Goal: Find specific page/section: Find specific page/section

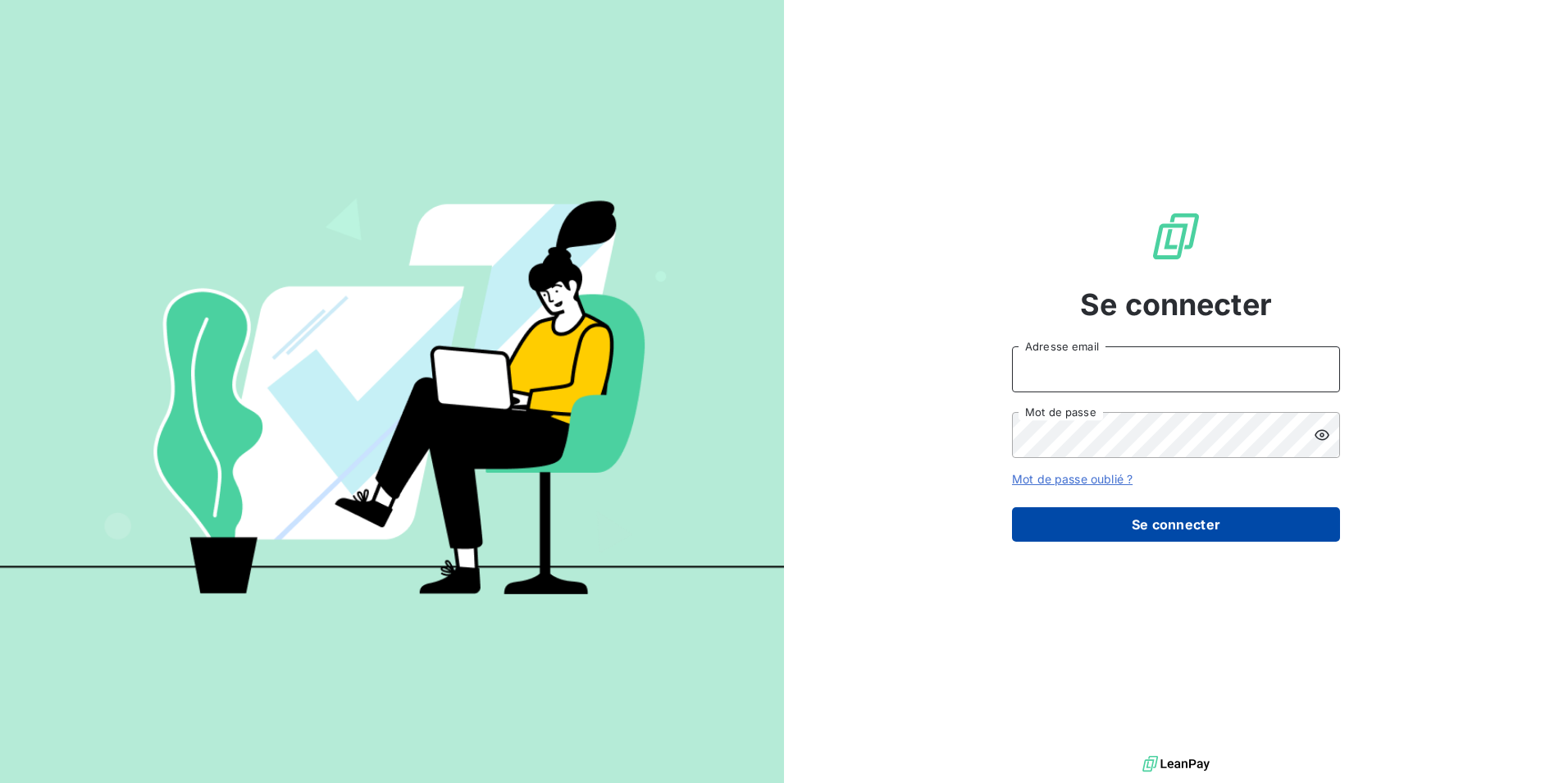
type input "[EMAIL_ADDRESS][DOMAIN_NAME]"
click at [1190, 530] on button "Se connecter" at bounding box center [1176, 525] width 328 height 35
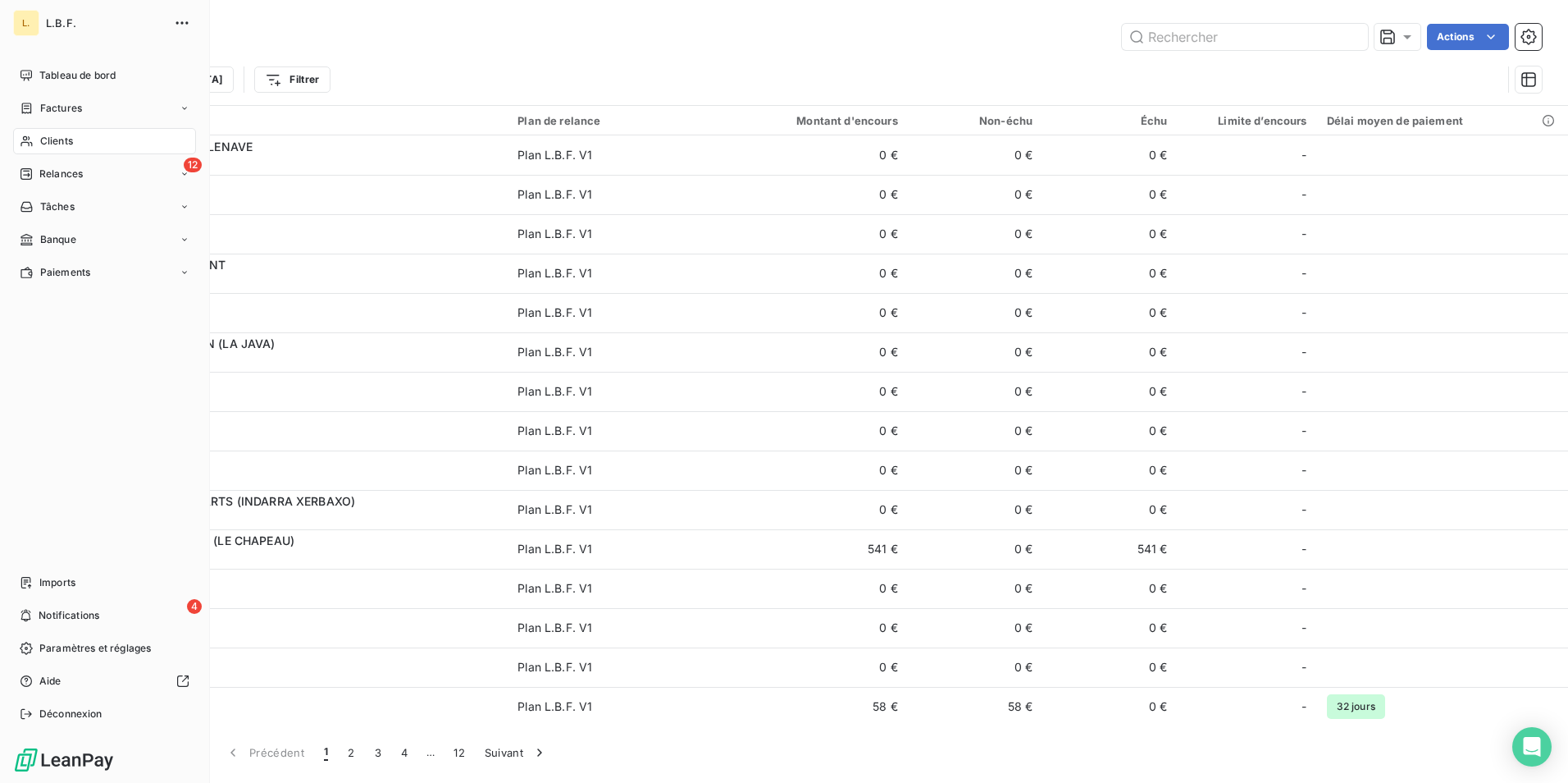
click at [53, 142] on span "Clients" at bounding box center [57, 141] width 33 height 14
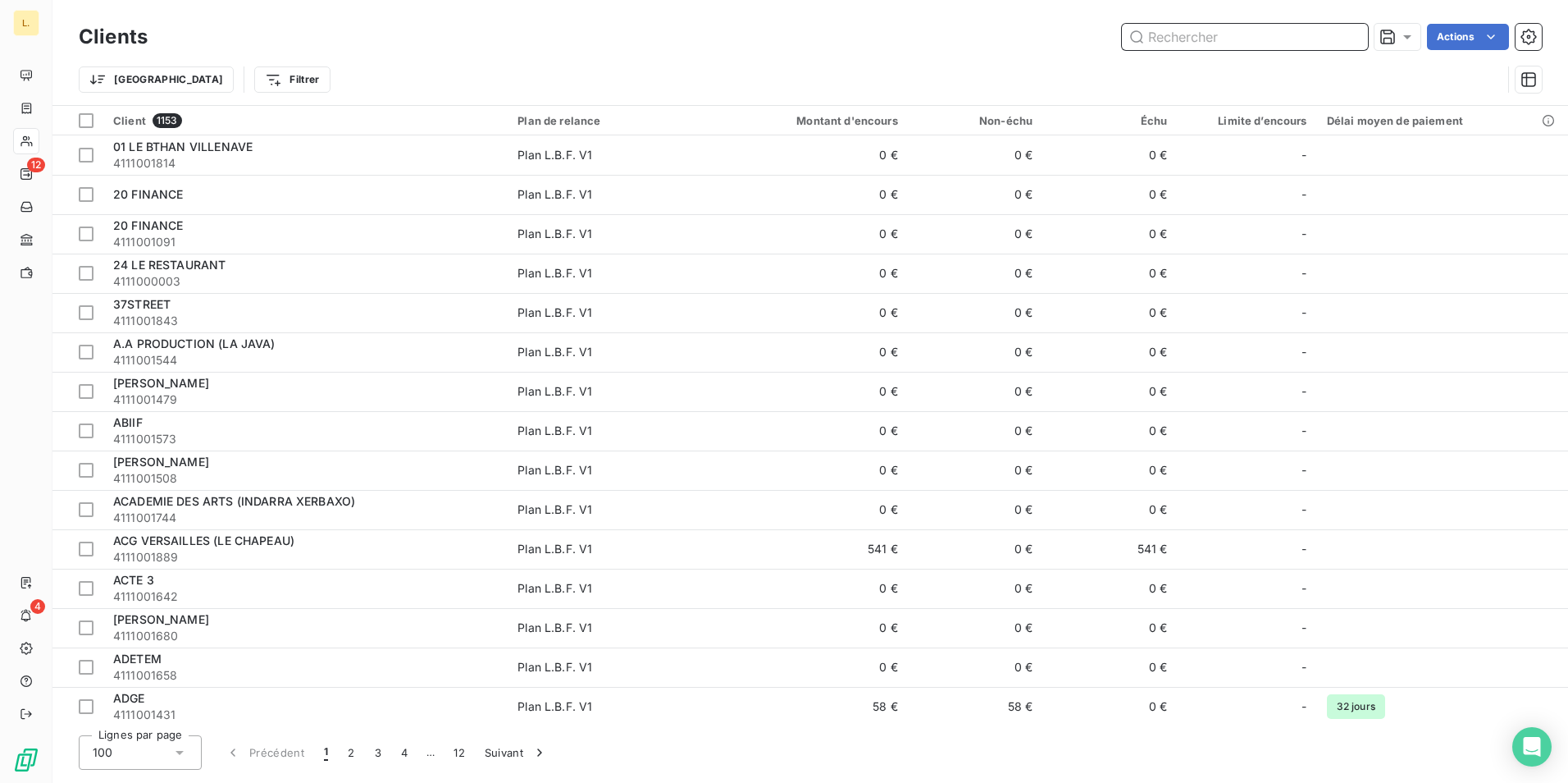
click at [1243, 36] on input "text" at bounding box center [1244, 37] width 246 height 26
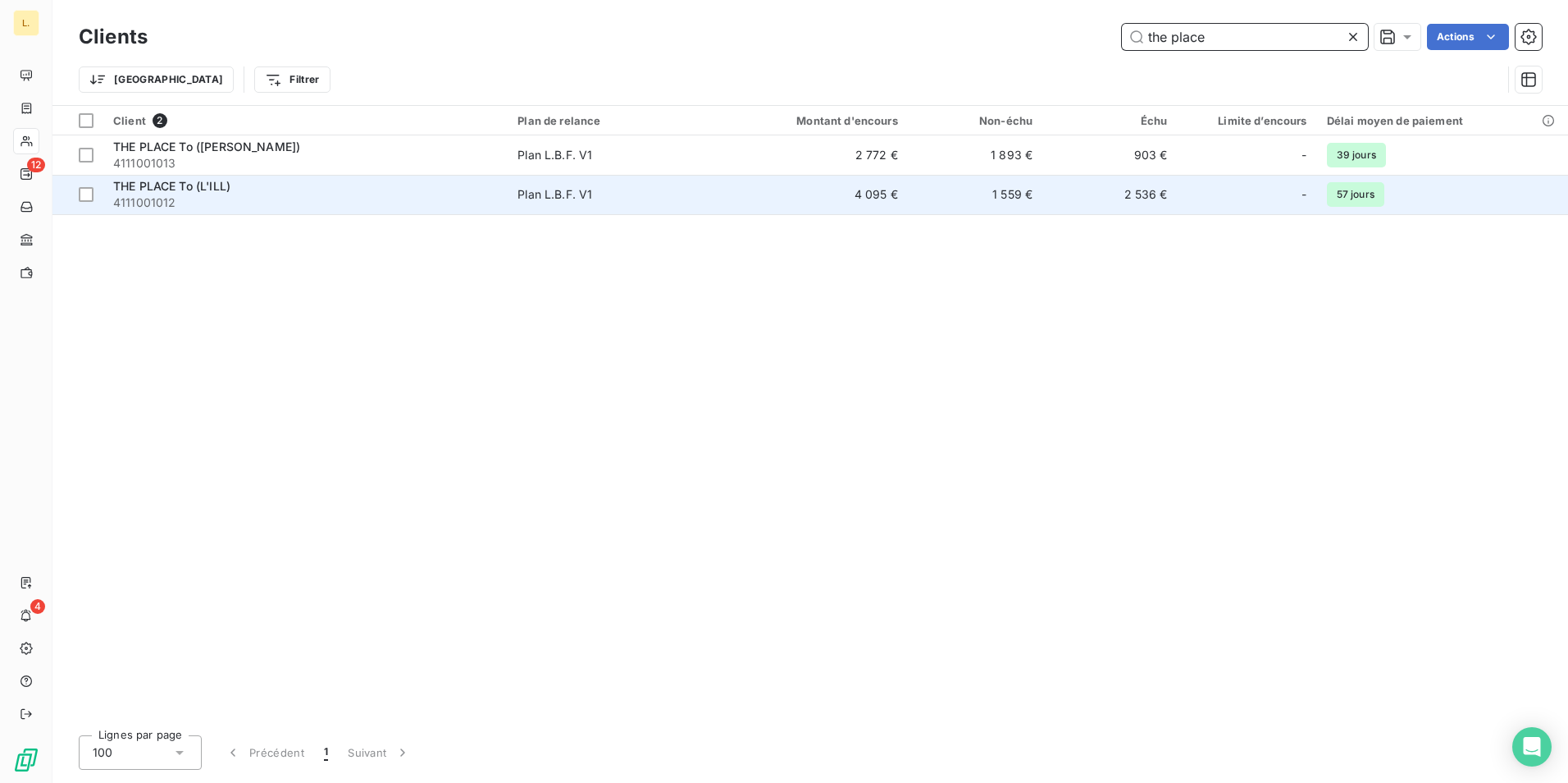
type input "the place"
click at [312, 203] on span "4111001012" at bounding box center [305, 202] width 385 height 16
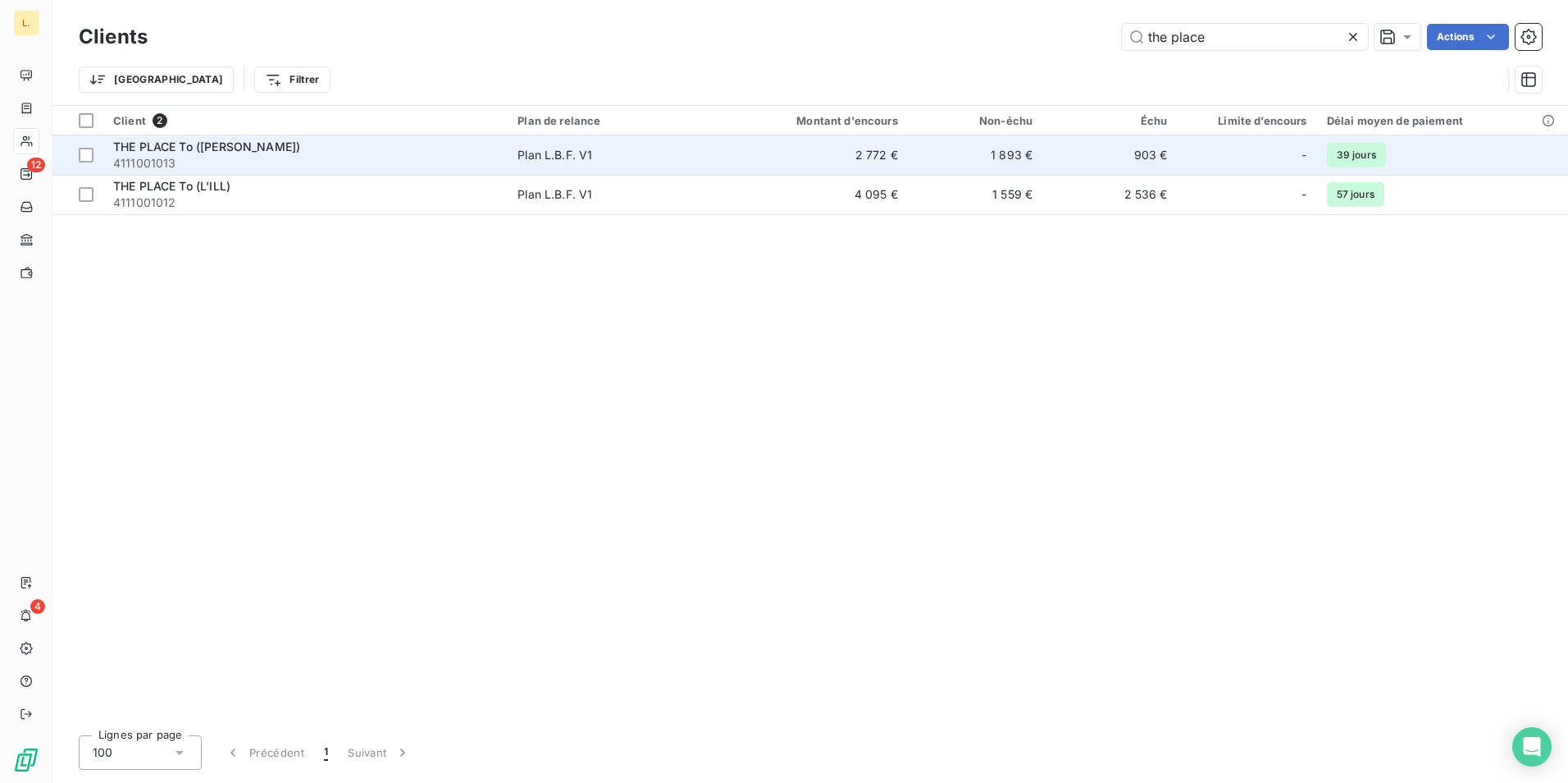
click at [312, 148] on div "THE PLACE To ([PERSON_NAME])" at bounding box center [305, 147] width 385 height 16
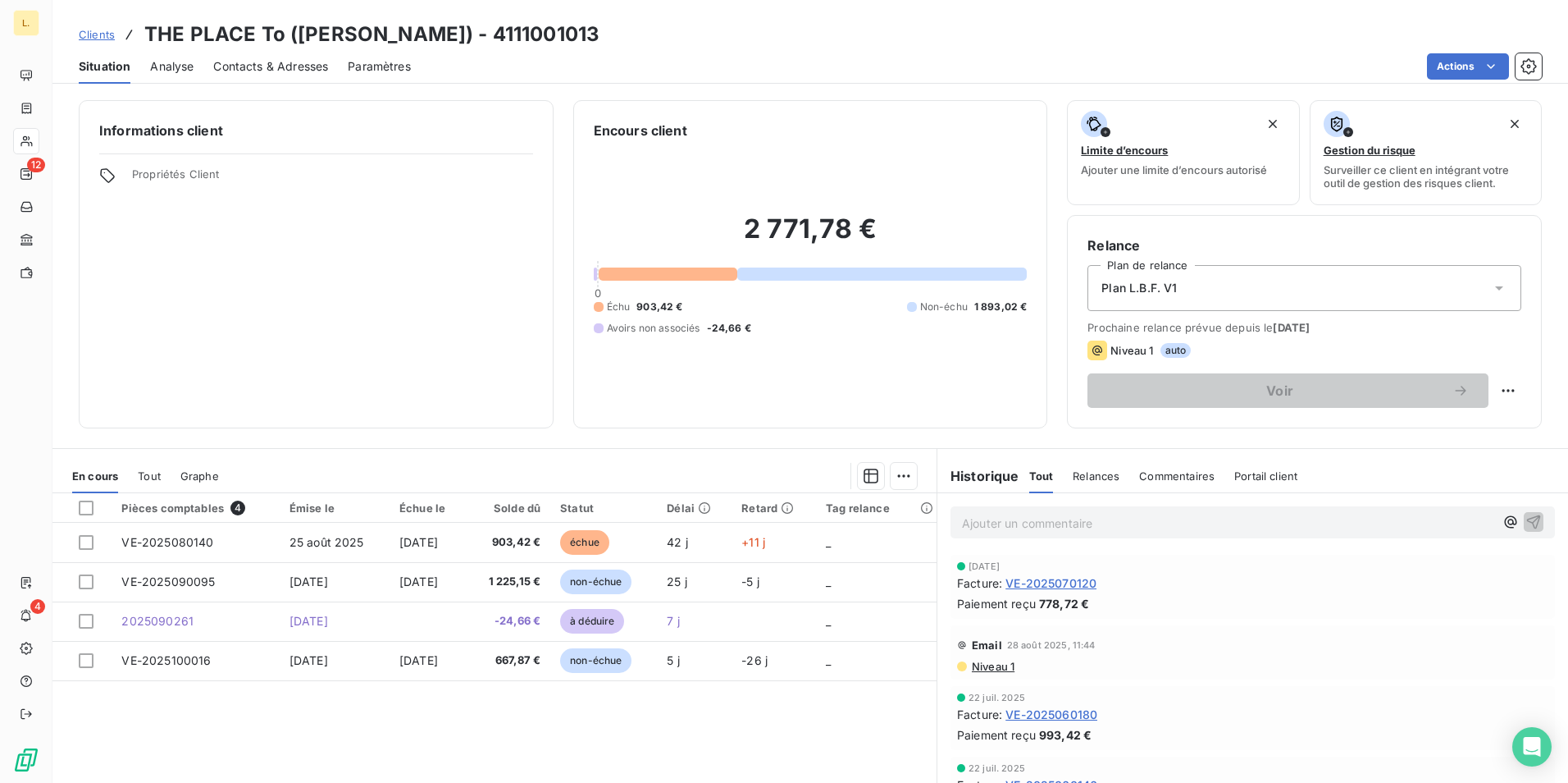
click at [274, 58] on span "Contacts & Adresses" at bounding box center [270, 66] width 115 height 16
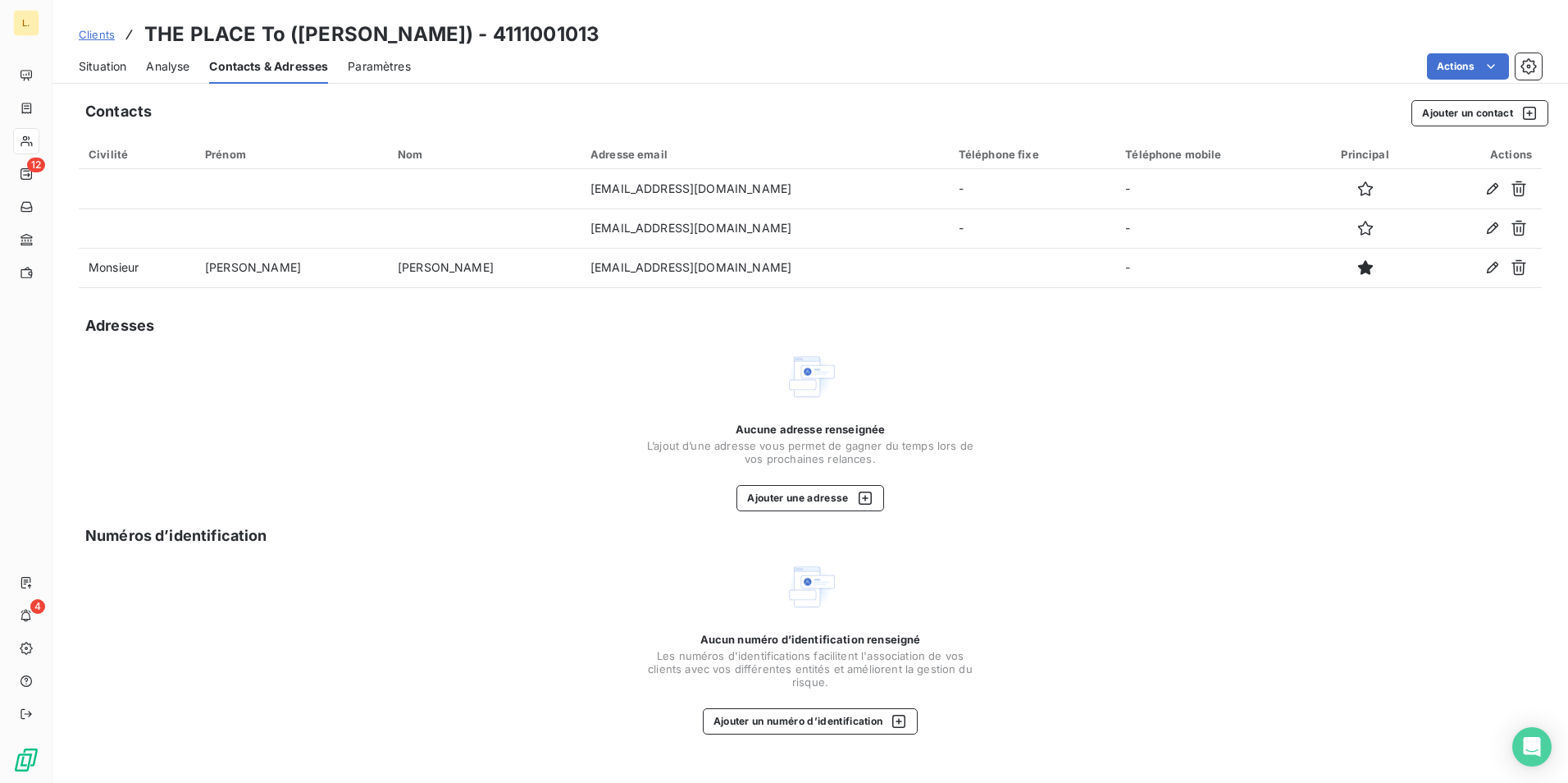
click at [104, 72] on span "Situation" at bounding box center [102, 66] width 47 height 16
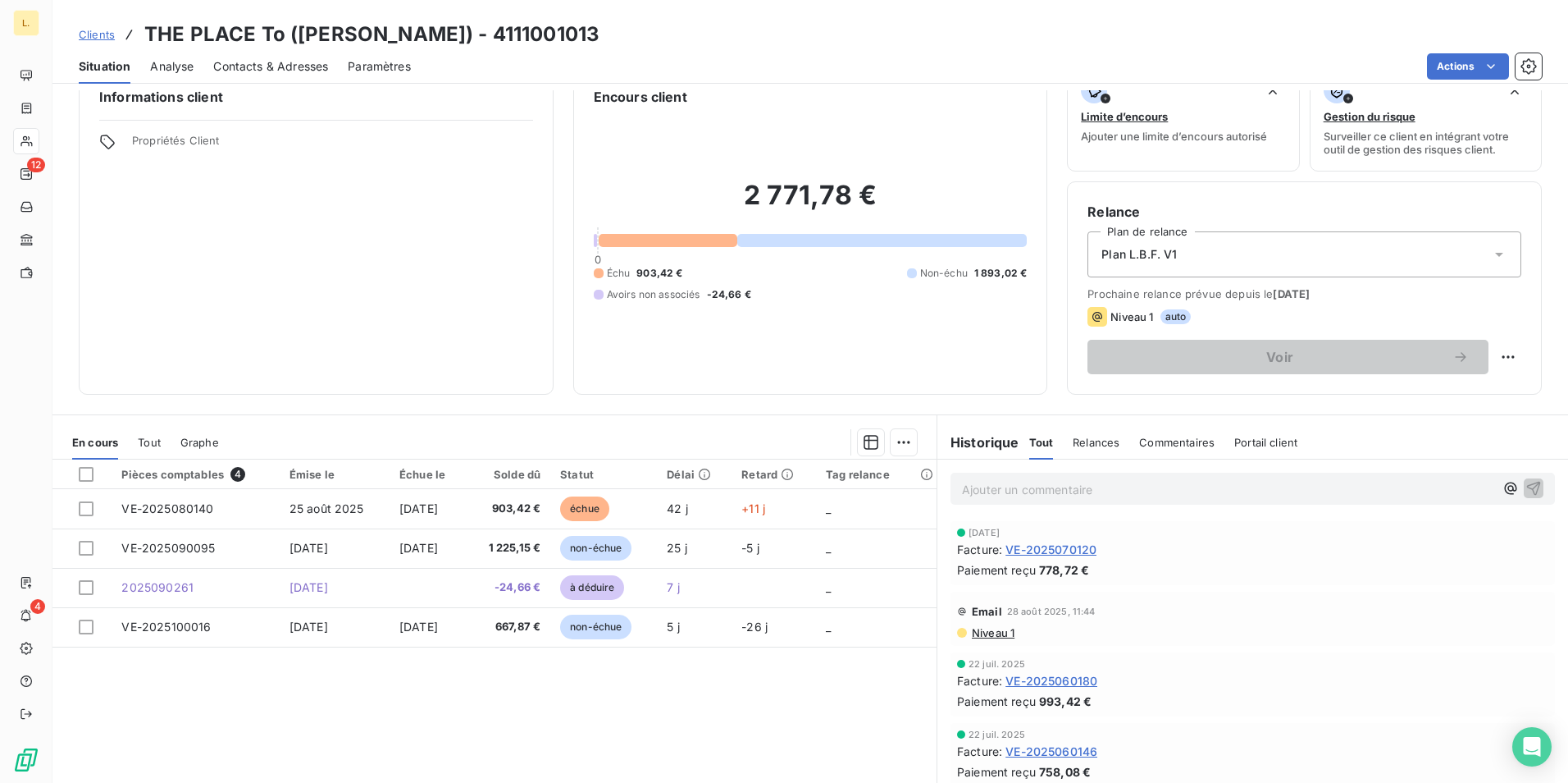
scroll to position [75, 0]
